Goal: Use online tool/utility: Use online tool/utility

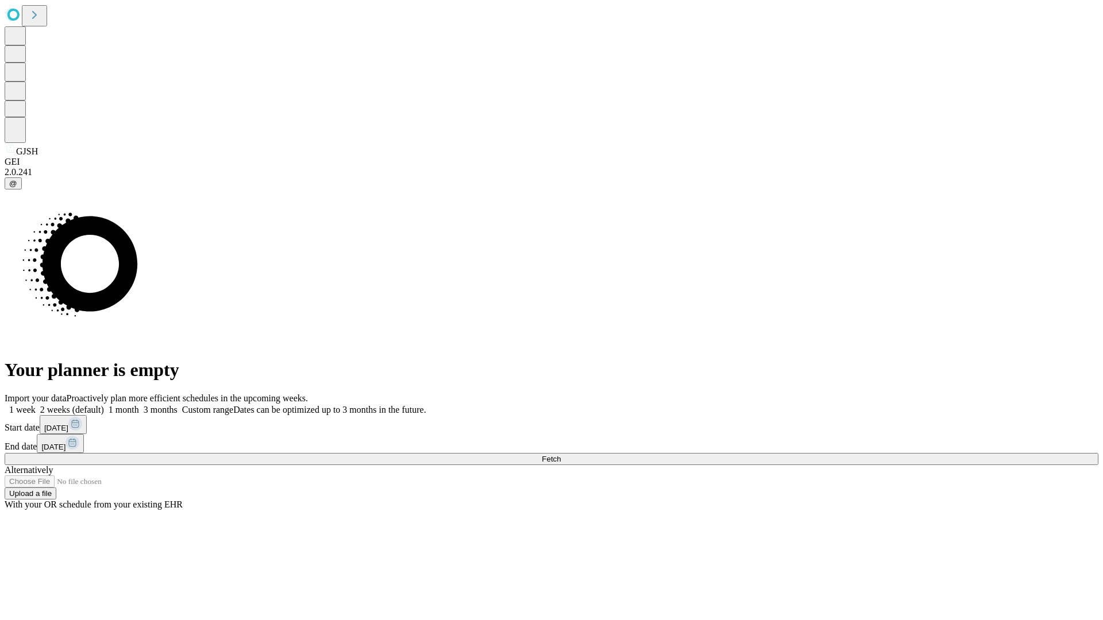
click at [561, 455] on span "Fetch" at bounding box center [551, 459] width 19 height 9
